Goal: Check status: Check status

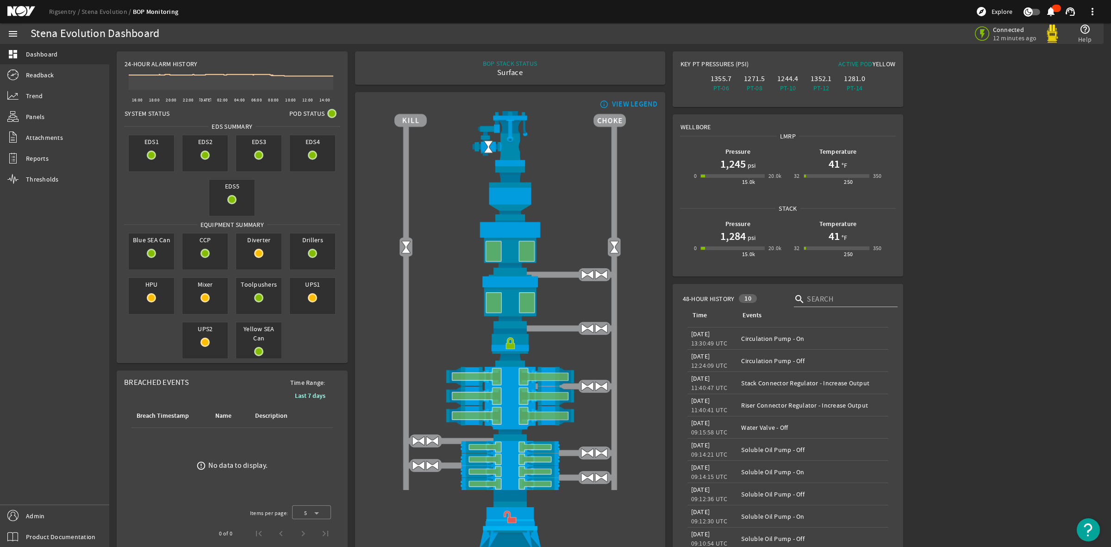
click at [10, 12] on mat-icon at bounding box center [28, 11] width 42 height 11
